Goal: Find specific page/section: Find specific page/section

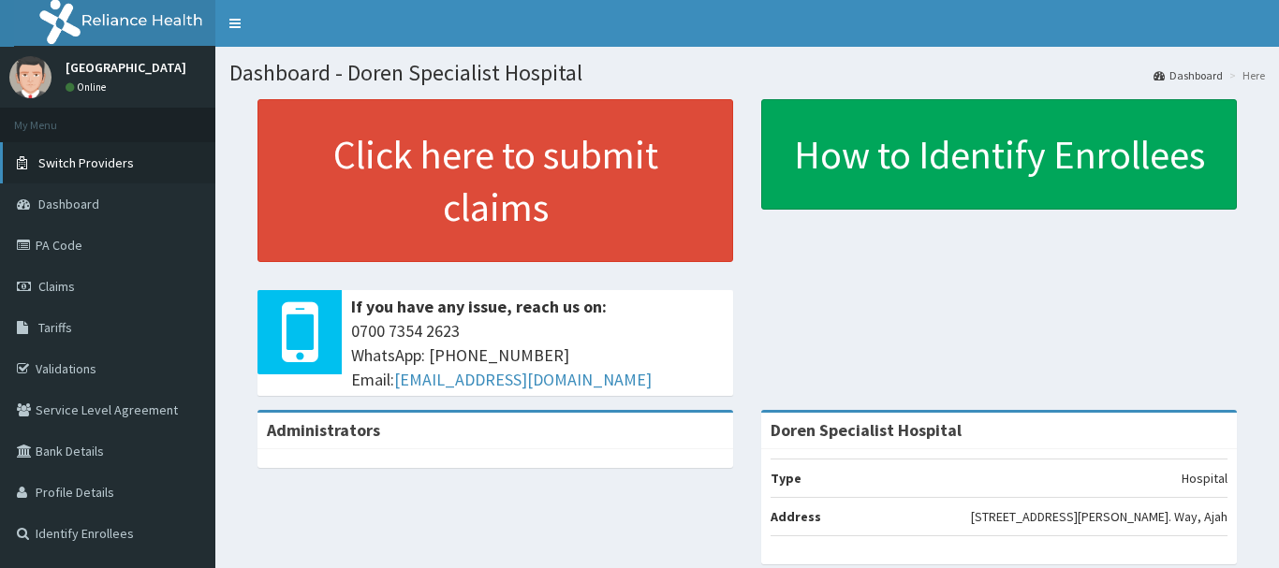
click at [113, 157] on span "Switch Providers" at bounding box center [86, 162] width 96 height 17
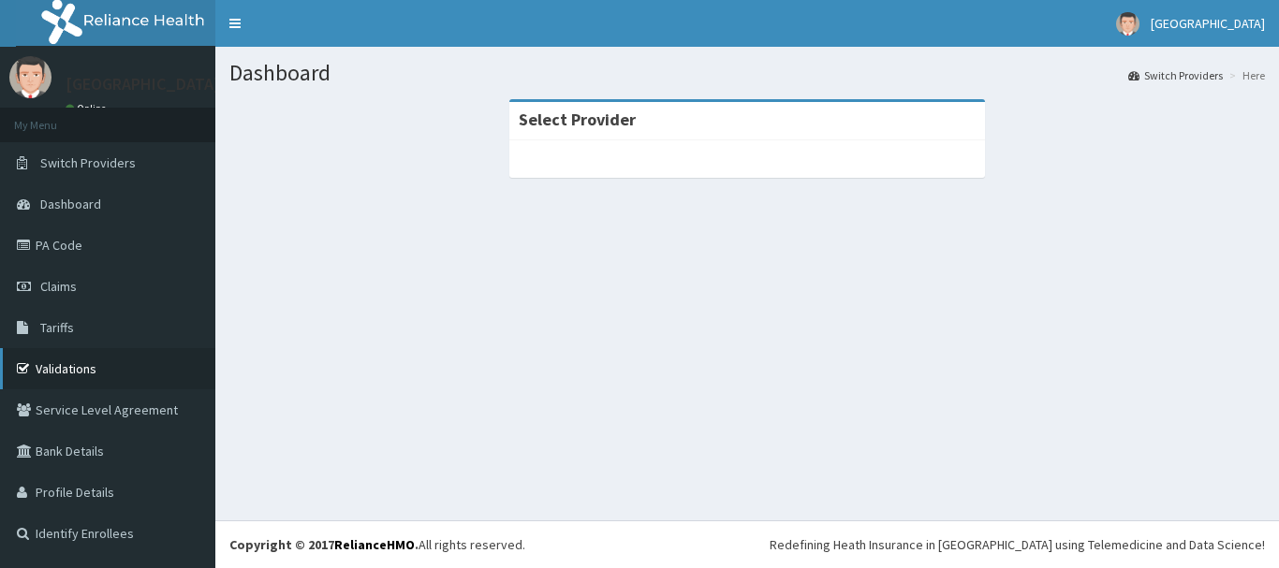
click at [46, 375] on link "Validations" at bounding box center [107, 368] width 215 height 41
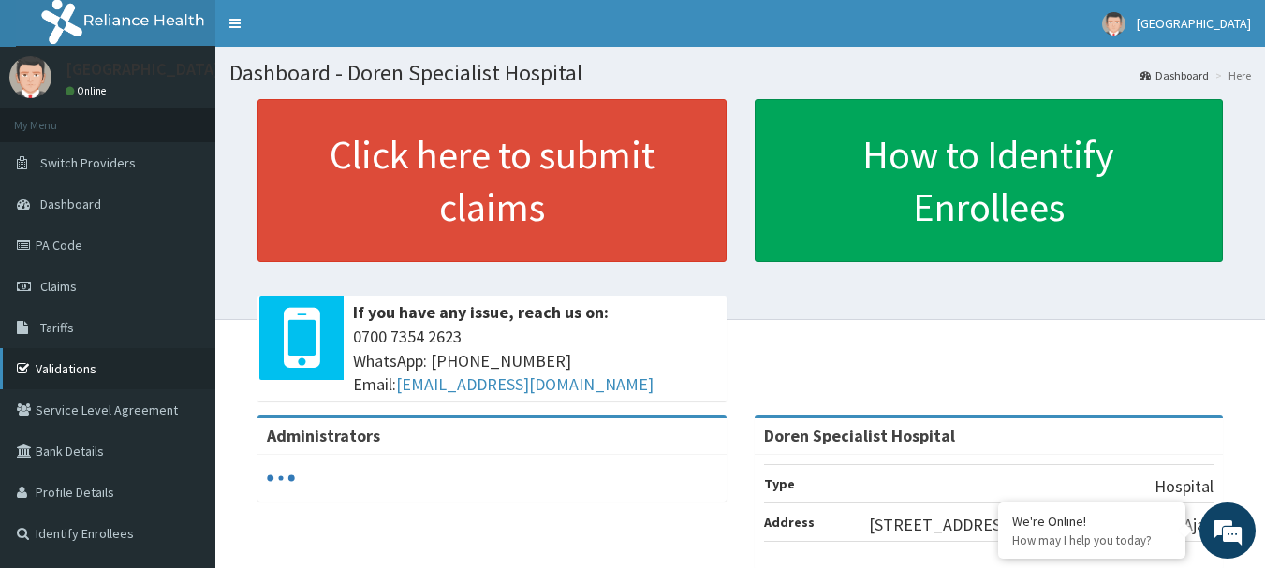
click at [106, 368] on link "Validations" at bounding box center [107, 368] width 215 height 41
